Goal: Information Seeking & Learning: Learn about a topic

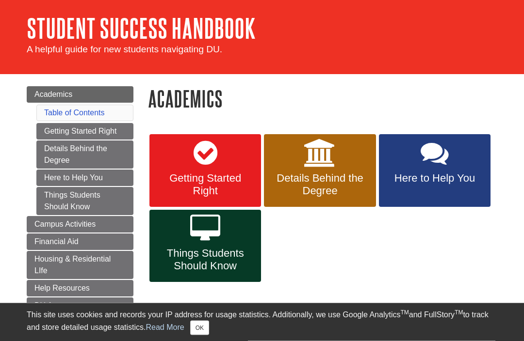
scroll to position [33, 0]
click at [96, 308] on link "DU Acronyms" at bounding box center [80, 306] width 107 height 16
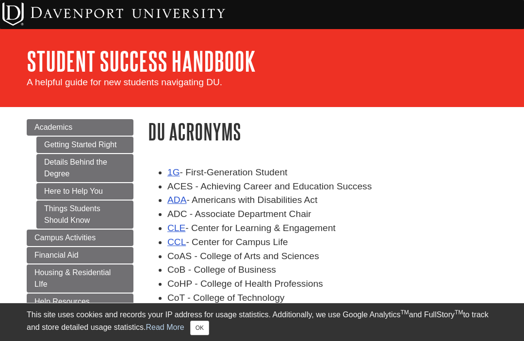
click at [63, 143] on link "Getting Started Right" at bounding box center [84, 145] width 97 height 16
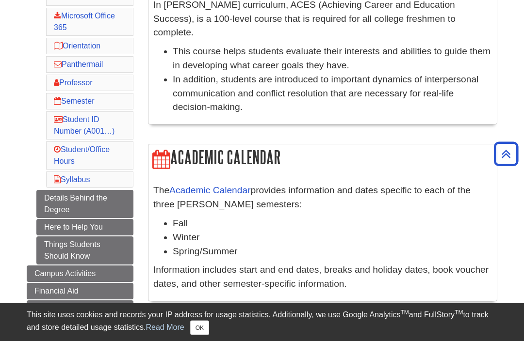
scroll to position [208, 0]
click at [61, 207] on link "Details Behind the Degree" at bounding box center [84, 204] width 97 height 28
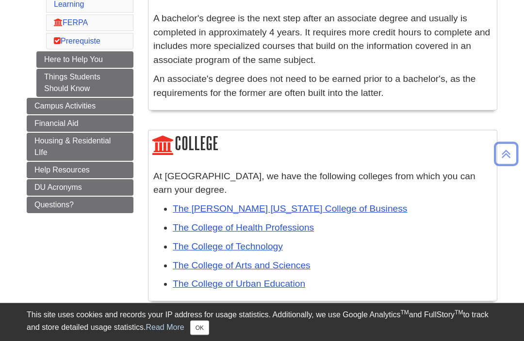
scroll to position [346, 0]
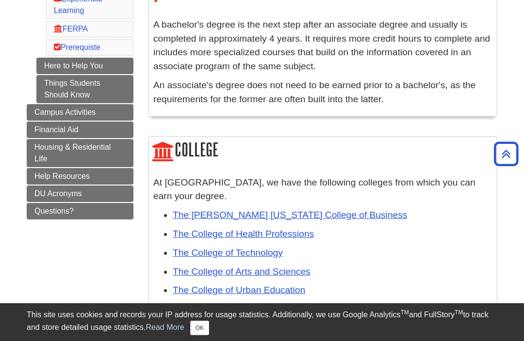
click at [62, 74] on link "Here to Help You" at bounding box center [84, 66] width 97 height 16
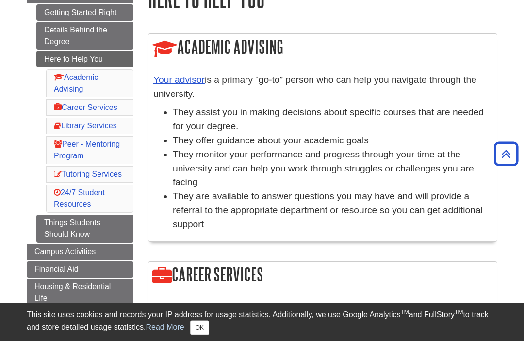
scroll to position [100, 0]
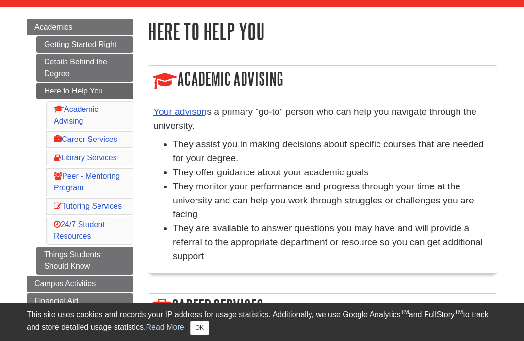
click at [58, 261] on link "Things Students Should Know" at bounding box center [84, 261] width 97 height 28
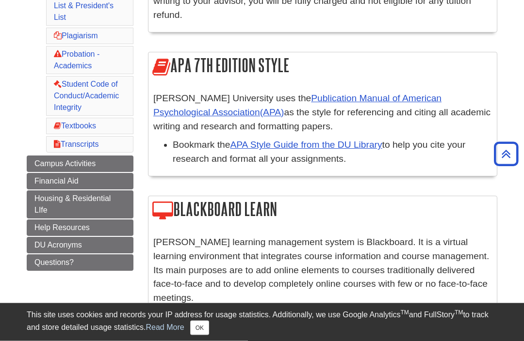
scroll to position [397, 0]
click at [294, 147] on link "APA Style Guide from the DU Library" at bounding box center [306, 145] width 152 height 10
